Goal: Information Seeking & Learning: Learn about a topic

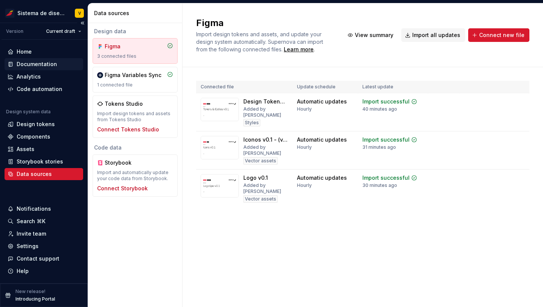
click at [40, 62] on div "Documentation" at bounding box center [37, 64] width 40 height 8
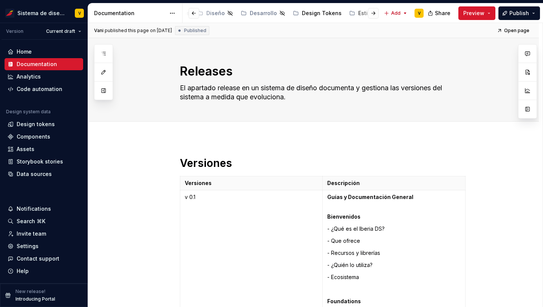
scroll to position [0, 187]
click at [349, 14] on div "Estilos" at bounding box center [357, 13] width 17 height 8
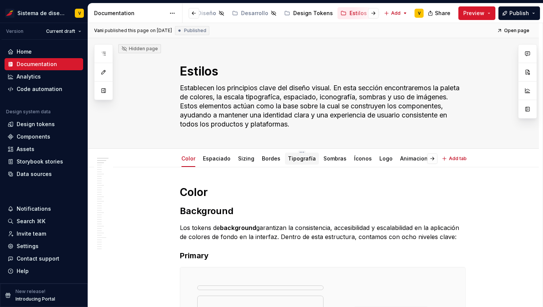
click at [296, 157] on link "Tipografía" at bounding box center [302, 158] width 28 height 6
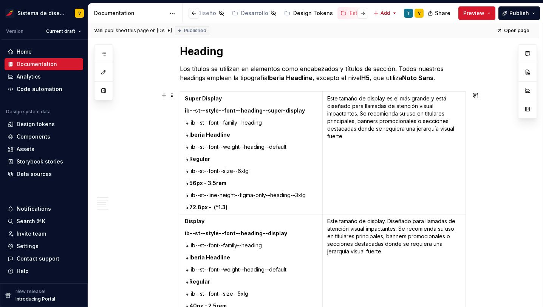
scroll to position [167, 0]
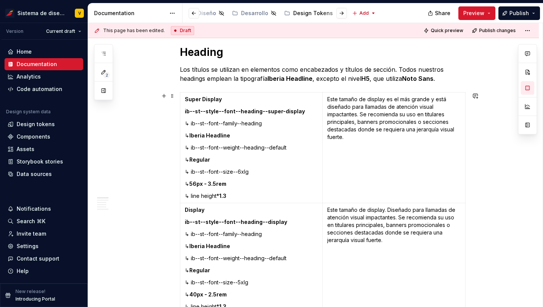
type textarea "*"
